Goal: Find specific page/section: Find specific page/section

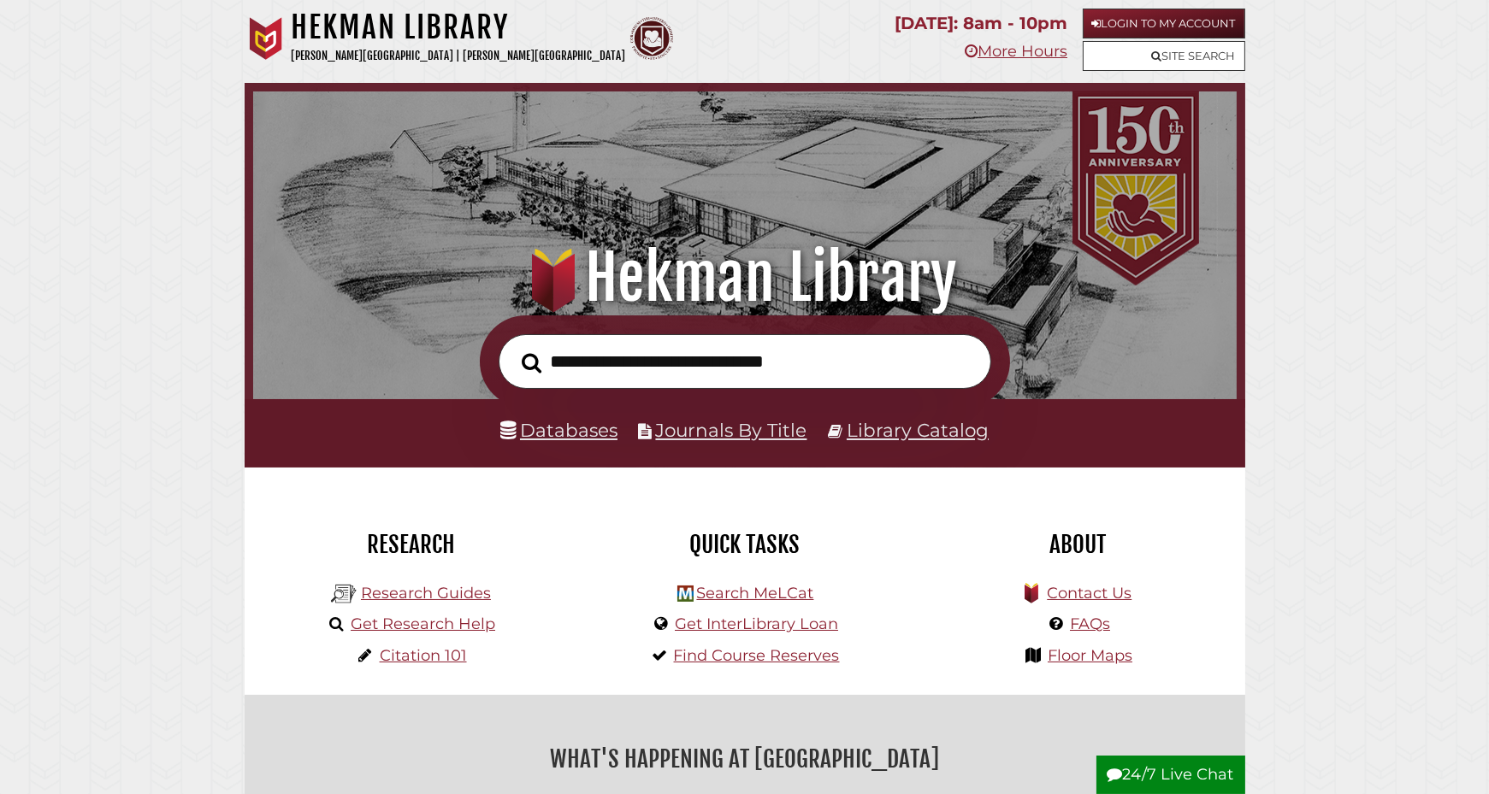
scroll to position [325, 975]
click at [587, 430] on link "Databases" at bounding box center [558, 430] width 117 height 22
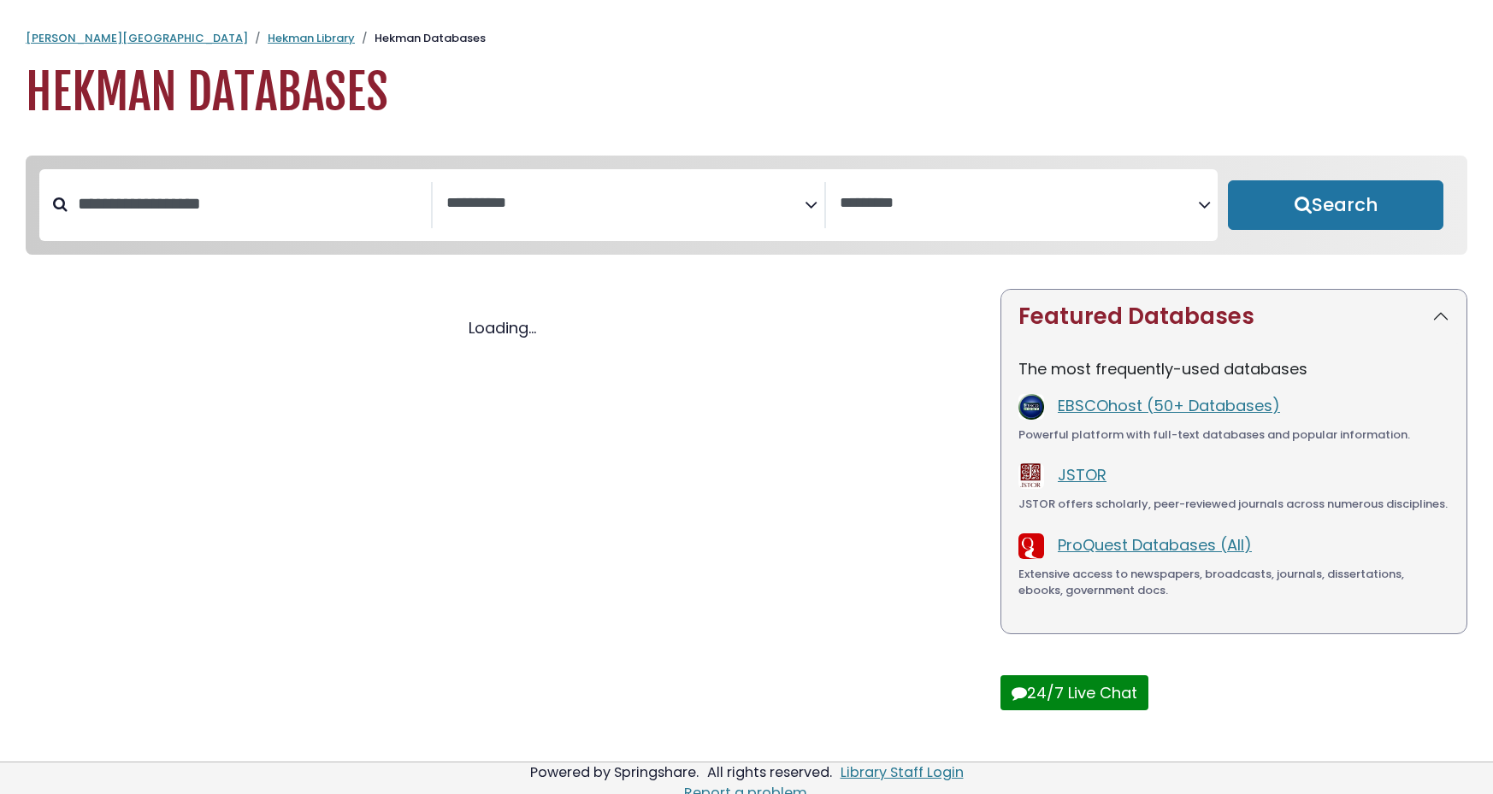
select select "Database Subject Filter"
select select "Database Vendors Filter"
select select "Database Subject Filter"
select select "Database Vendors Filter"
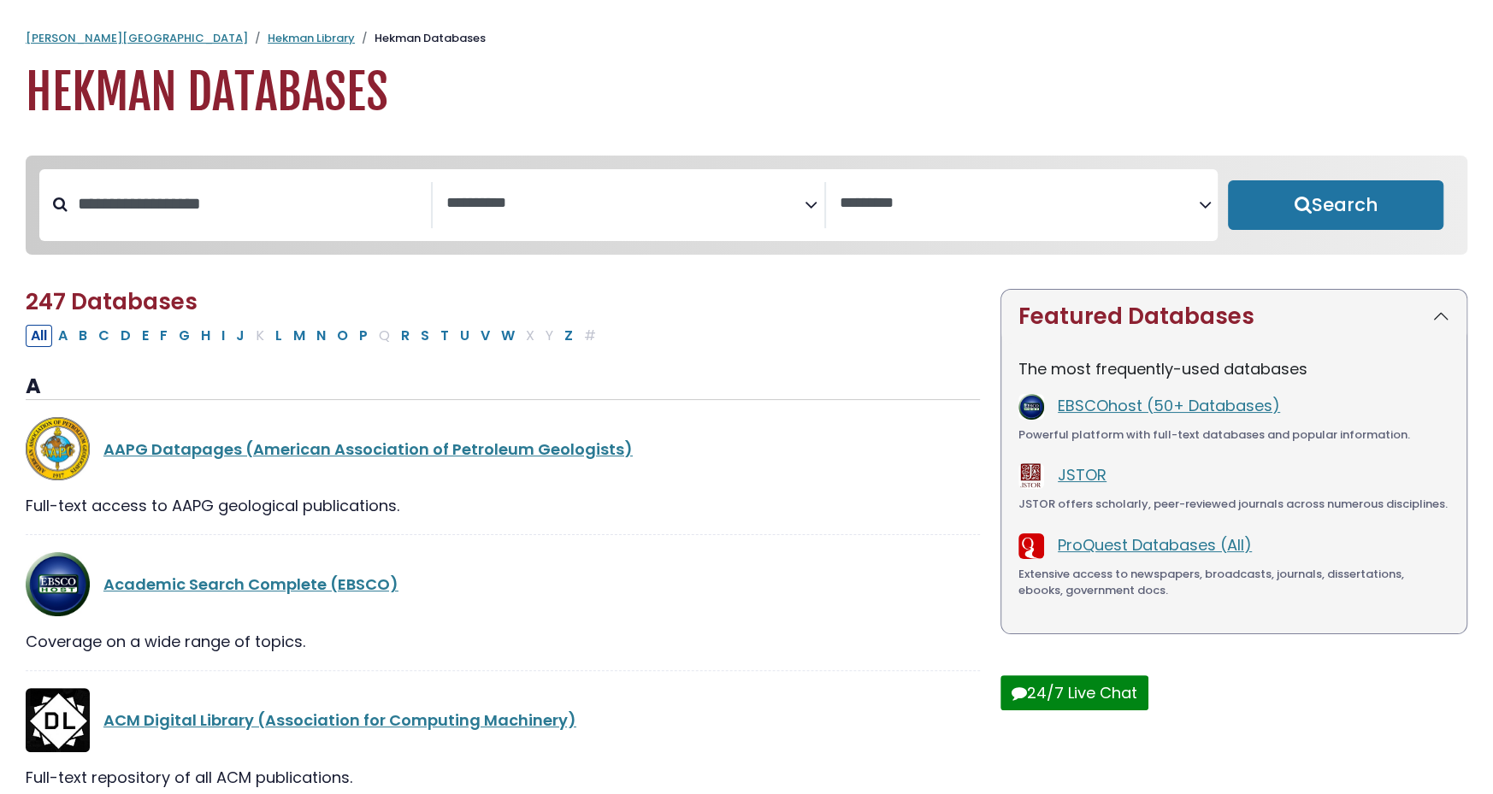
click at [793, 223] on span "Search filters" at bounding box center [625, 205] width 358 height 46
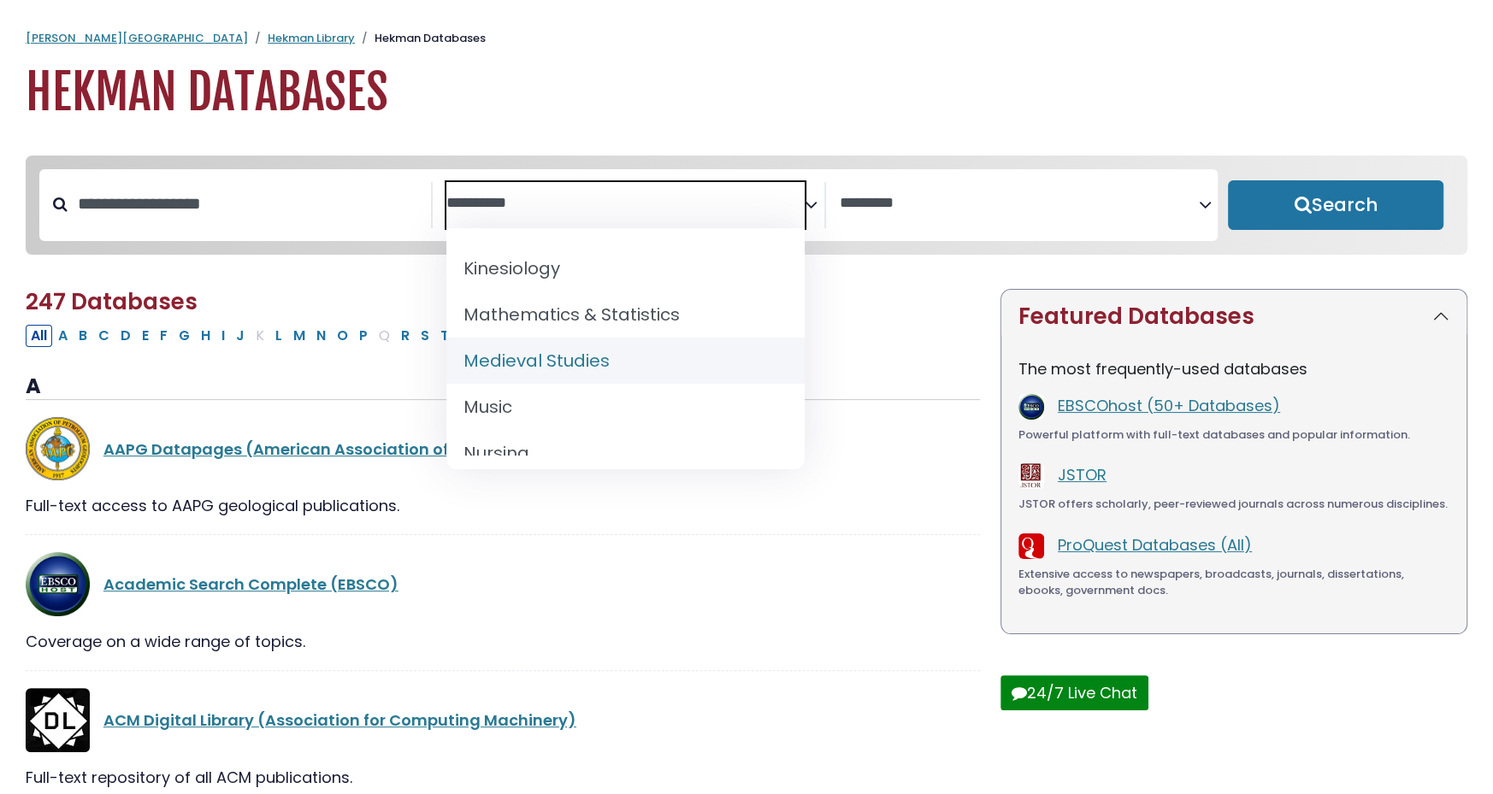
scroll to position [1282, 0]
select select "*****"
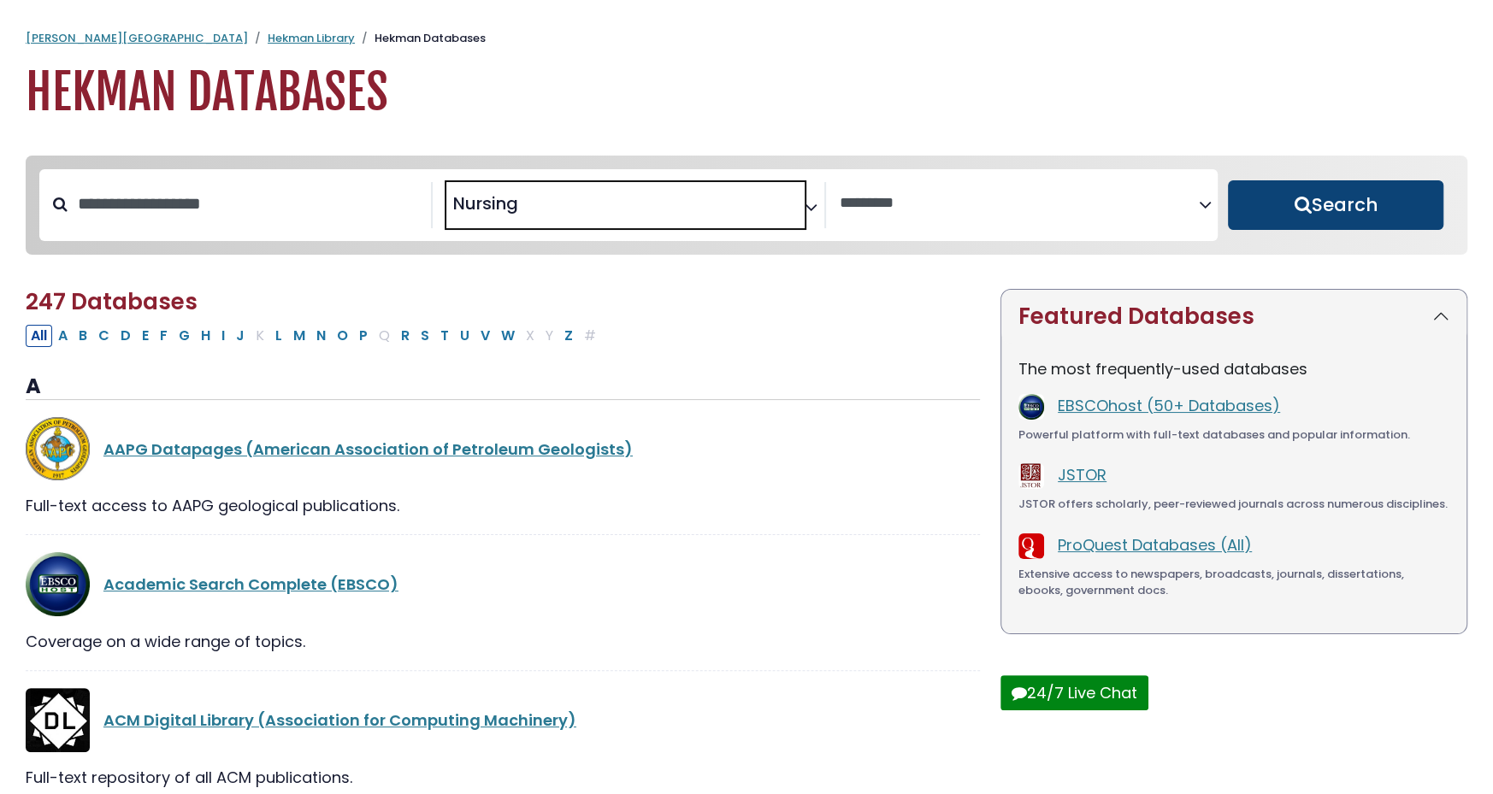
click at [1291, 209] on button "Search" at bounding box center [1335, 205] width 215 height 50
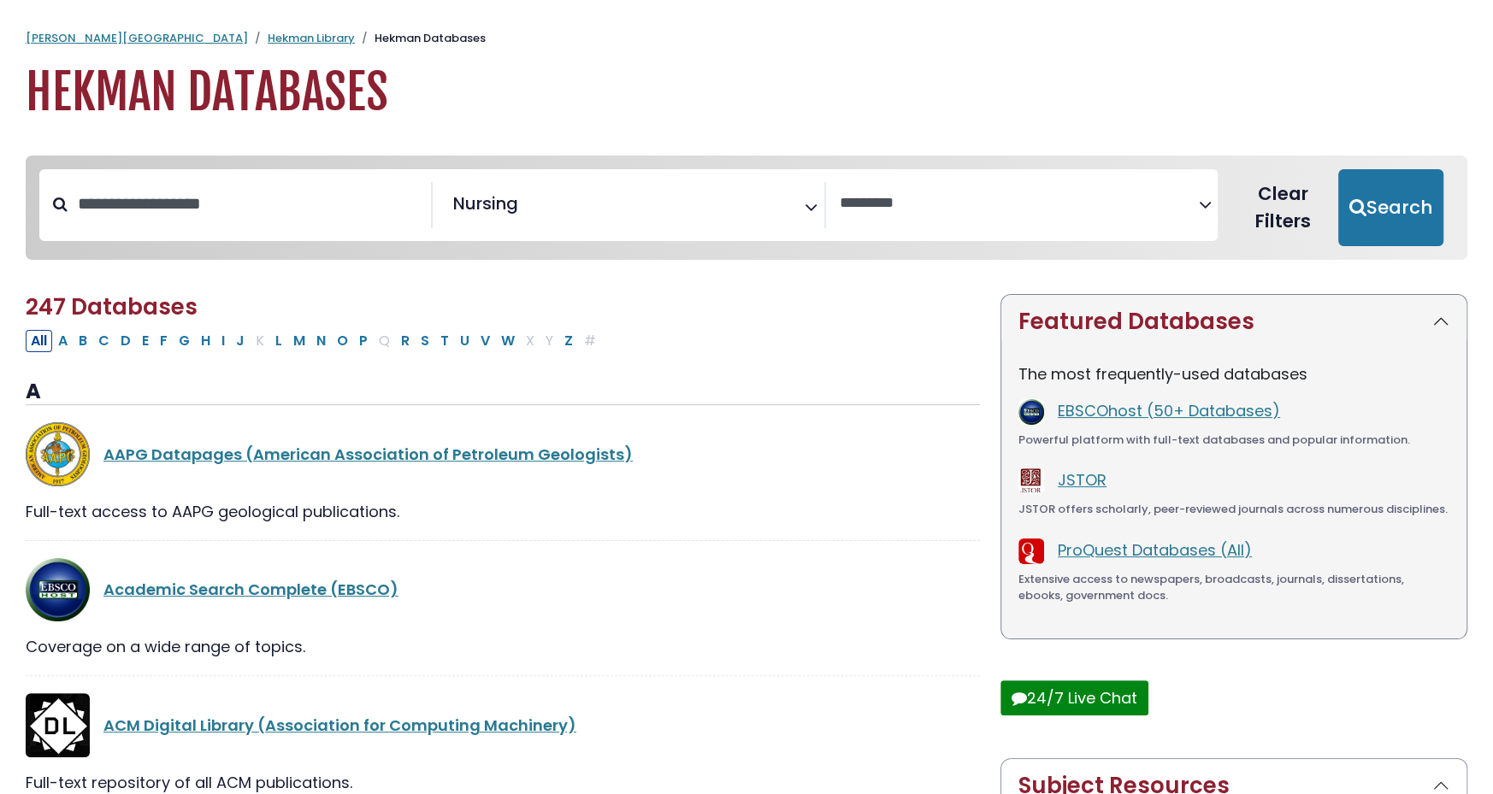
select select "Database Vendors Filter"
